Goal: Task Accomplishment & Management: Complete application form

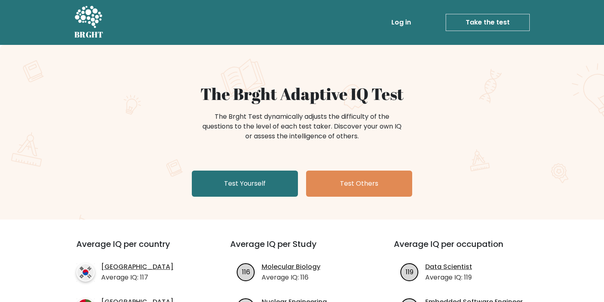
scroll to position [41, 0]
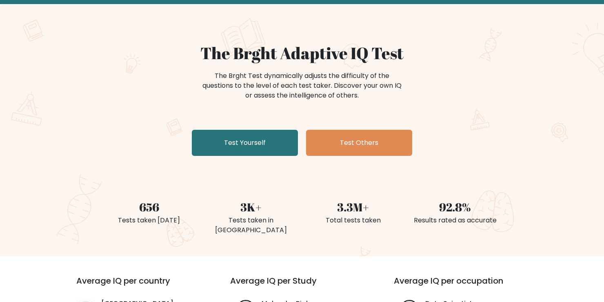
click at [270, 147] on link "Test Yourself" at bounding box center [245, 143] width 106 height 26
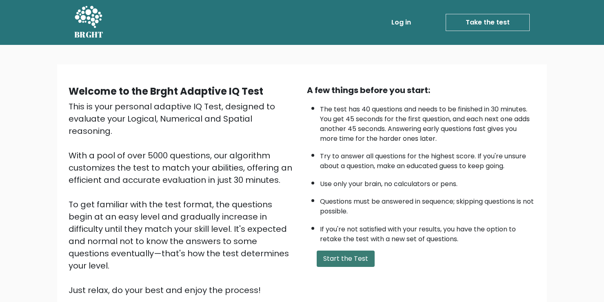
click at [364, 259] on button "Start the Test" at bounding box center [346, 259] width 58 height 16
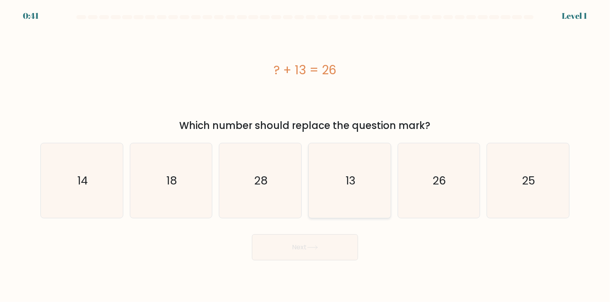
click at [360, 188] on icon "13" at bounding box center [349, 180] width 75 height 75
click at [305, 155] on input "d. 13" at bounding box center [305, 153] width 0 height 4
radio input "true"
click at [332, 256] on button "Next" at bounding box center [305, 247] width 106 height 26
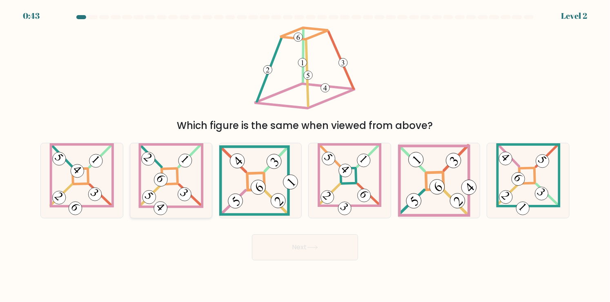
click at [174, 188] on icon at bounding box center [170, 180] width 65 height 75
click at [305, 155] on input "b." at bounding box center [305, 153] width 0 height 4
radio input "true"
click at [305, 258] on button "Next" at bounding box center [305, 247] width 106 height 26
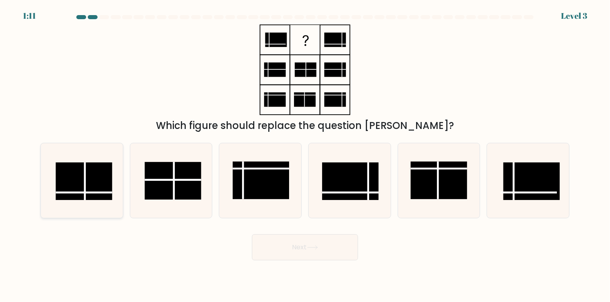
click at [102, 188] on rect at bounding box center [84, 181] width 56 height 38
click at [305, 155] on input "a." at bounding box center [305, 153] width 0 height 4
radio input "true"
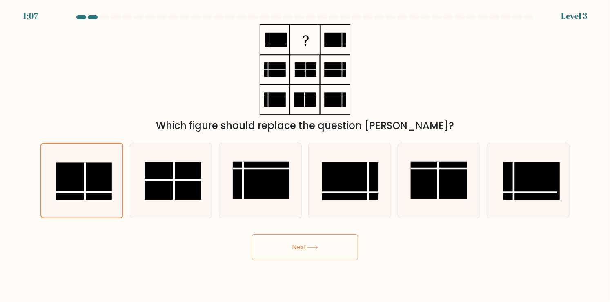
click at [296, 245] on button "Next" at bounding box center [305, 247] width 106 height 26
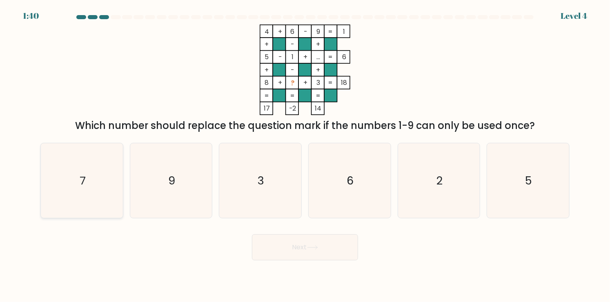
click at [80, 179] on text "7" at bounding box center [83, 181] width 6 height 16
click at [305, 155] on input "a. 7" at bounding box center [305, 153] width 0 height 4
radio input "true"
click at [273, 256] on button "Next" at bounding box center [305, 247] width 106 height 26
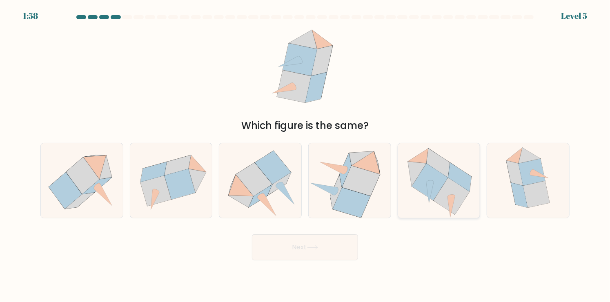
click at [432, 206] on icon at bounding box center [439, 180] width 80 height 75
click at [305, 155] on input "e." at bounding box center [305, 153] width 0 height 4
radio input "true"
click at [325, 244] on button "Next" at bounding box center [305, 247] width 106 height 26
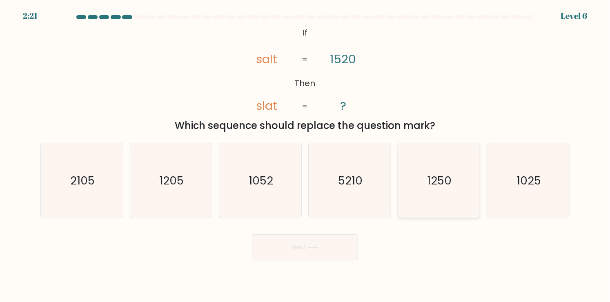
click at [435, 190] on icon "1250" at bounding box center [438, 180] width 75 height 75
click at [305, 155] on input "e. 1250" at bounding box center [305, 153] width 0 height 4
radio input "true"
click at [342, 260] on button "Next" at bounding box center [305, 247] width 106 height 26
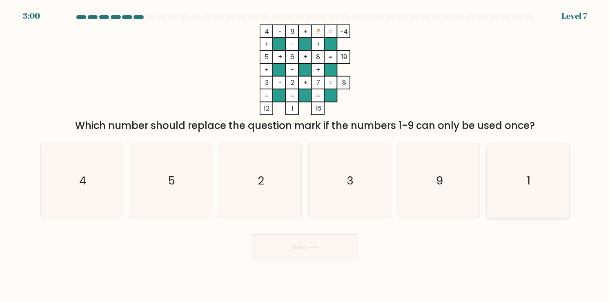
click at [535, 185] on icon "1" at bounding box center [528, 180] width 75 height 75
click at [305, 155] on input "f. 1" at bounding box center [305, 153] width 0 height 4
radio input "true"
click at [334, 250] on button "Next" at bounding box center [305, 247] width 106 height 26
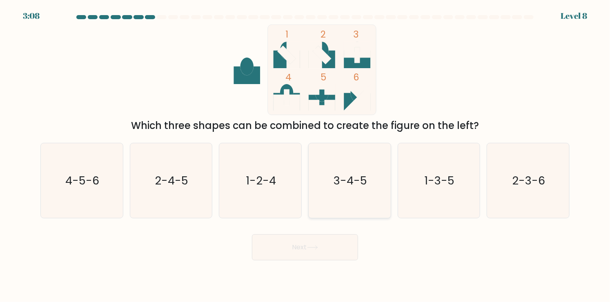
click at [363, 183] on text "3-4-5" at bounding box center [349, 181] width 33 height 16
click at [305, 155] on input "d. 3-4-5" at bounding box center [305, 153] width 0 height 4
radio input "true"
click at [337, 251] on button "Next" at bounding box center [305, 247] width 106 height 26
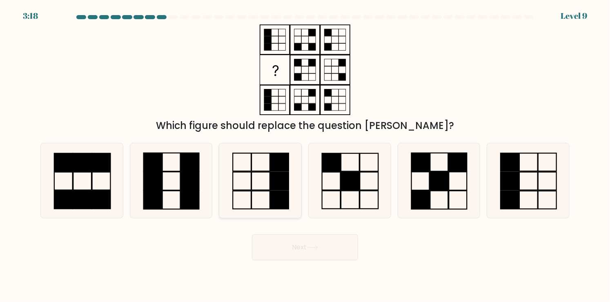
click at [269, 184] on icon at bounding box center [260, 180] width 75 height 75
click at [305, 155] on input "c." at bounding box center [305, 153] width 0 height 4
radio input "true"
click at [350, 254] on button "Next" at bounding box center [305, 247] width 106 height 26
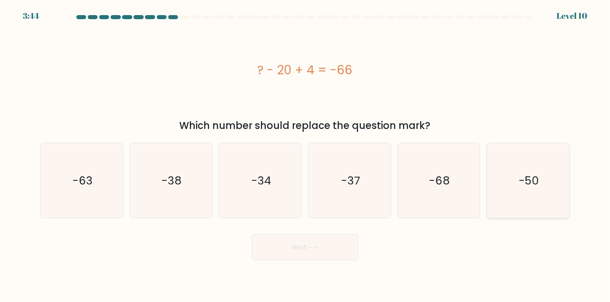
click at [512, 176] on icon "-50" at bounding box center [528, 180] width 75 height 75
click at [305, 155] on input "f. -50" at bounding box center [305, 153] width 0 height 4
radio input "true"
click at [344, 251] on button "Next" at bounding box center [305, 247] width 106 height 26
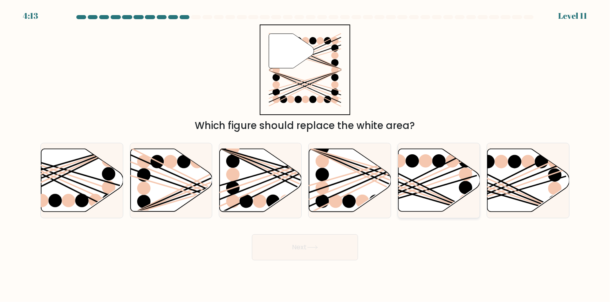
click at [421, 178] on icon at bounding box center [439, 180] width 82 height 63
click at [305, 155] on input "e." at bounding box center [305, 153] width 0 height 4
radio input "true"
click at [133, 170] on line at bounding box center [196, 191] width 132 height 45
click at [305, 155] on input "b." at bounding box center [305, 153] width 0 height 4
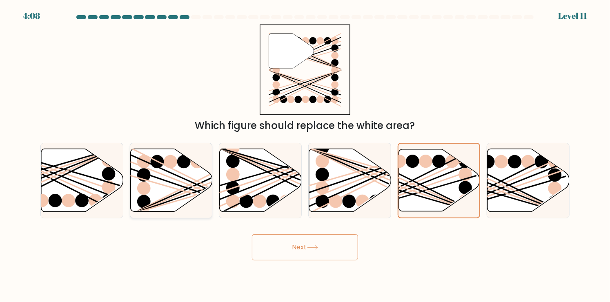
radio input "true"
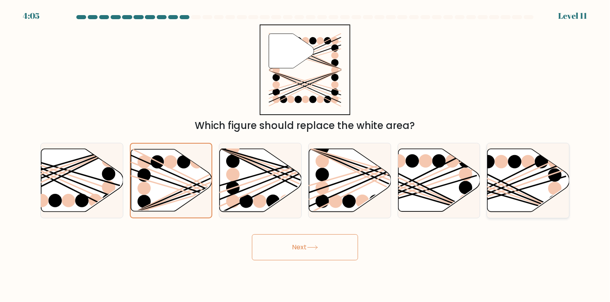
click at [501, 178] on icon at bounding box center [528, 180] width 82 height 63
click at [305, 155] on input "f." at bounding box center [305, 153] width 0 height 4
radio input "true"
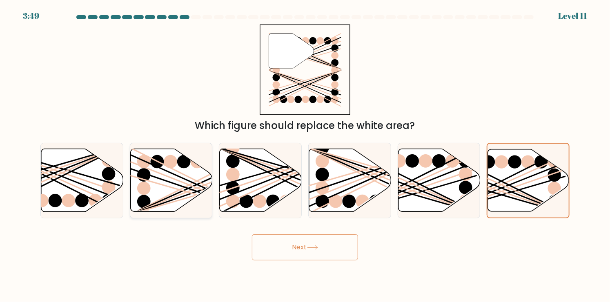
click at [203, 176] on icon at bounding box center [171, 180] width 82 height 63
click at [305, 155] on input "b." at bounding box center [305, 153] width 0 height 4
radio input "true"
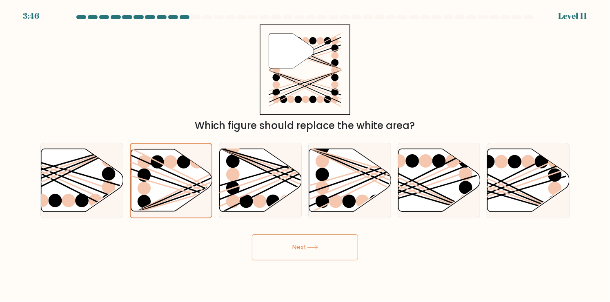
click at [342, 252] on button "Next" at bounding box center [305, 247] width 106 height 26
